Goal: Entertainment & Leisure: Consume media (video, audio)

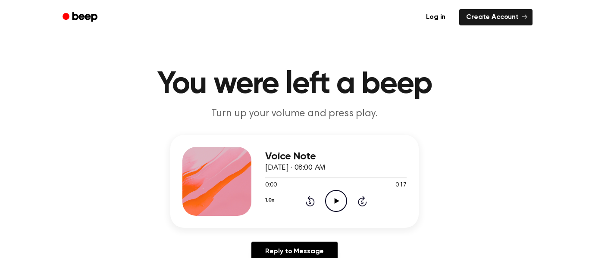
click at [337, 199] on icon "Play Audio" at bounding box center [336, 201] width 22 height 22
click at [334, 208] on icon "Play Audio" at bounding box center [336, 201] width 22 height 22
click at [271, 198] on button "1.0x" at bounding box center [269, 200] width 9 height 15
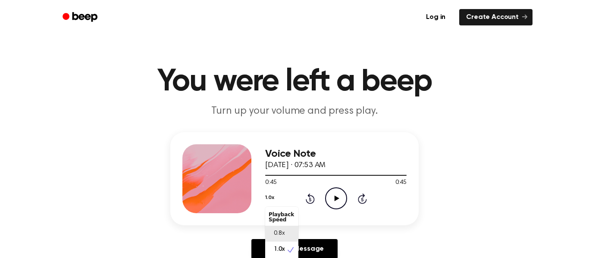
scroll to position [4, 0]
click at [290, 230] on div "0.8x" at bounding box center [281, 230] width 33 height 16
click at [339, 197] on icon "Play Audio" at bounding box center [336, 199] width 22 height 22
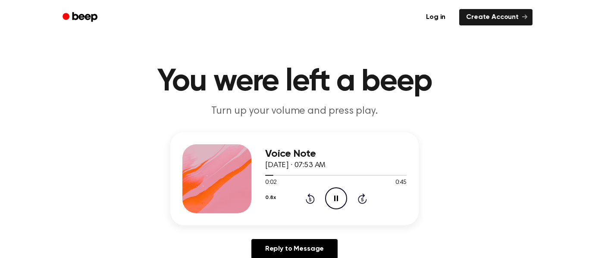
click at [271, 197] on button "0.8x" at bounding box center [270, 198] width 10 height 15
click at [273, 197] on button "0.8x" at bounding box center [270, 198] width 10 height 15
click at [277, 247] on span "1.0x" at bounding box center [279, 250] width 11 height 9
click at [270, 195] on button "1.0x" at bounding box center [269, 198] width 9 height 15
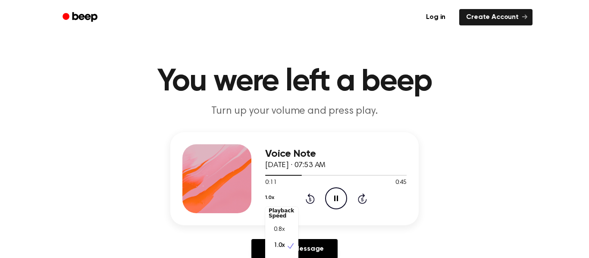
click at [318, 153] on div "Voice Note October 14, 2025 · 07:53 AM 0:11 0:45 Your browser does not support …" at bounding box center [336, 179] width 142 height 69
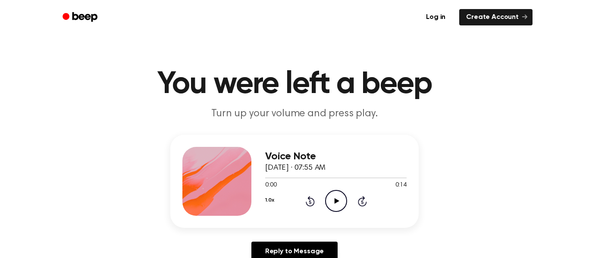
click at [334, 204] on icon "Play Audio" at bounding box center [336, 201] width 22 height 22
